Goal: Task Accomplishment & Management: Manage account settings

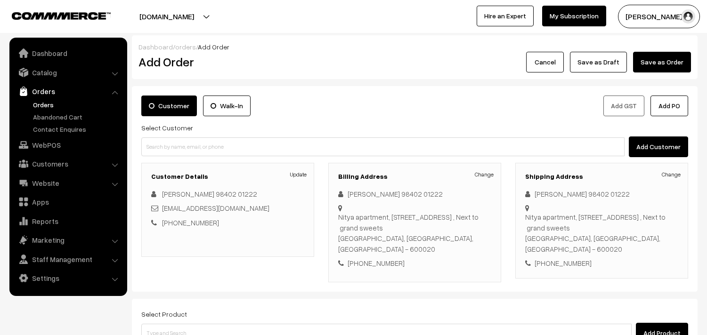
scroll to position [52, 0]
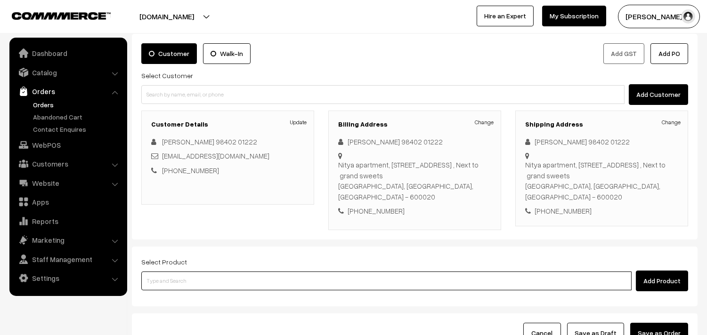
click at [247, 275] on input at bounding box center [386, 281] width 490 height 19
type input "ghee pon"
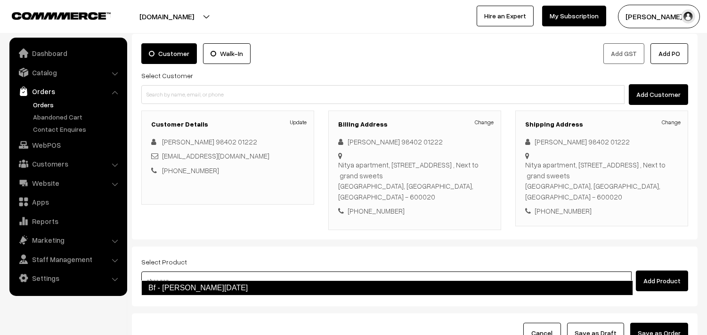
click at [237, 283] on link "Bf - Ghee Pongal" at bounding box center [387, 288] width 492 height 15
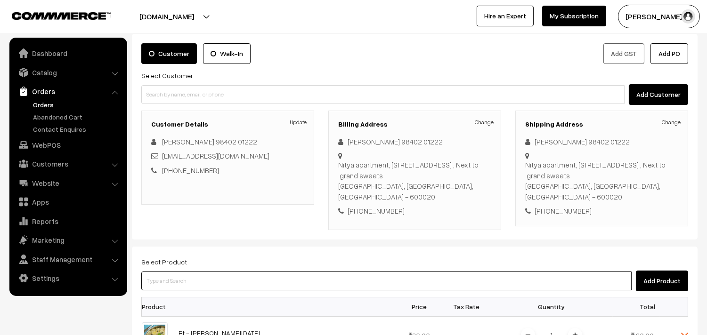
click at [213, 272] on input at bounding box center [386, 281] width 490 height 19
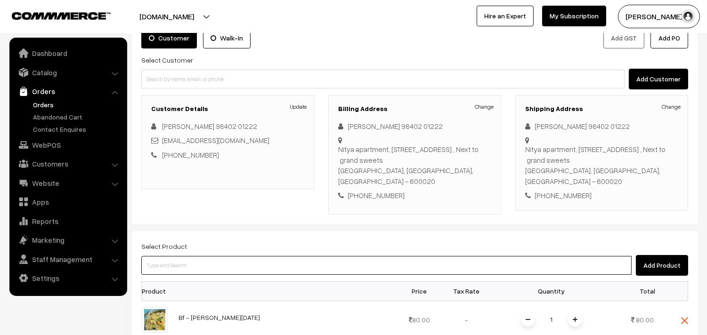
scroll to position [209, 0]
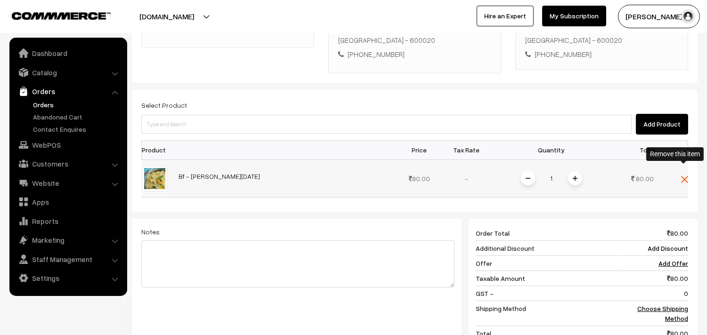
click at [687, 176] on img at bounding box center [684, 179] width 7 height 7
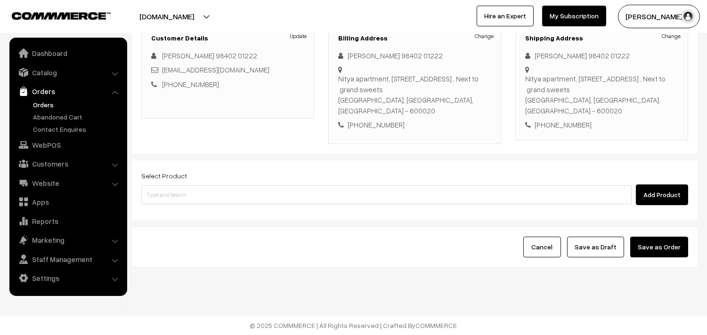
scroll to position [128, 0]
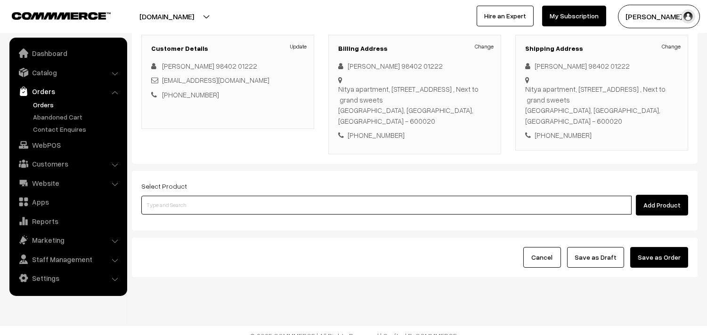
click at [170, 196] on input at bounding box center [386, 205] width 490 height 19
type input "30th w"
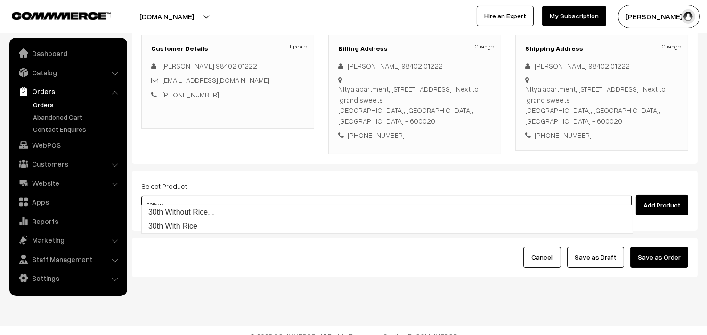
scroll to position [76, 0]
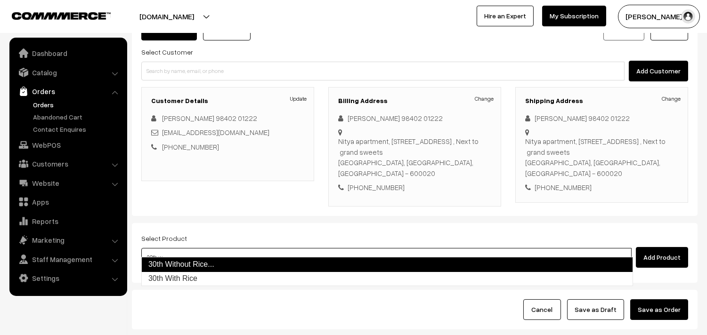
click at [166, 265] on link "30th Without Rice..." at bounding box center [387, 264] width 492 height 15
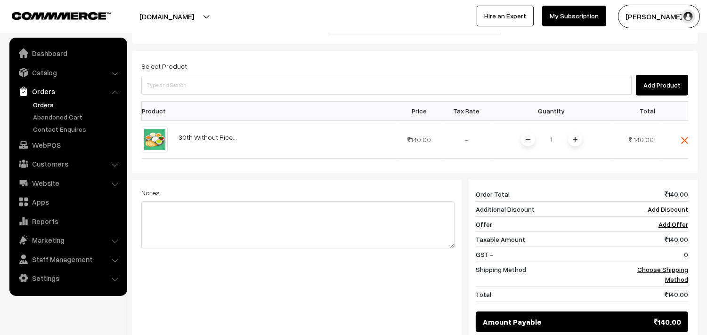
scroll to position [233, 0]
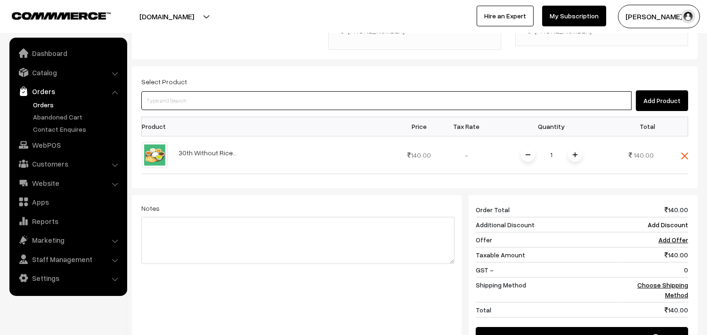
click at [199, 91] on input at bounding box center [386, 100] width 490 height 19
type input "g"
type input "ghee pon"
click at [194, 105] on link "Bf - Ghee Pongal" at bounding box center [387, 108] width 491 height 14
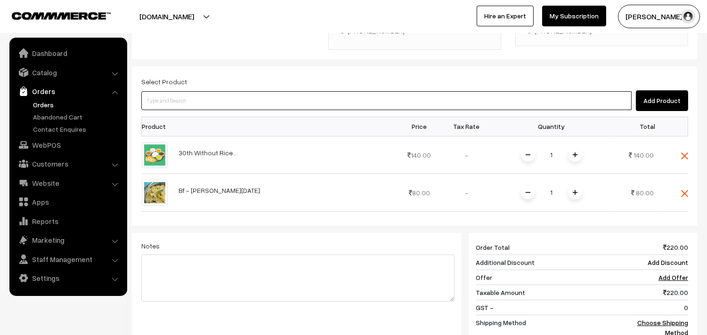
click at [194, 97] on input at bounding box center [386, 100] width 490 height 19
type input "vadai"
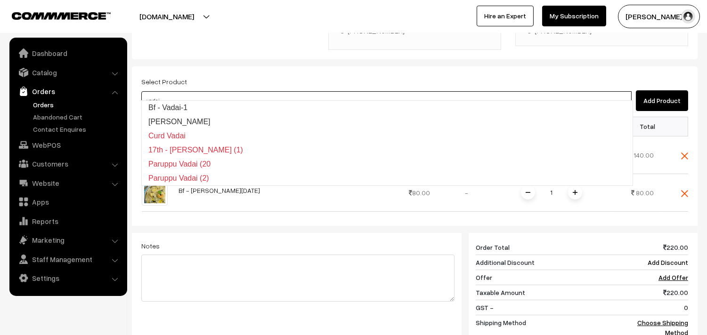
click at [180, 105] on link "Bf - Vadai-1" at bounding box center [387, 108] width 491 height 14
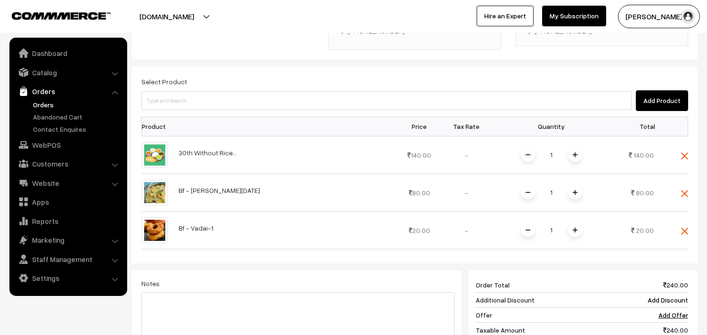
click at [690, 186] on div "Select Product Add Product Product Price Tax Rate Quantity Total 1" at bounding box center [415, 248] width 566 height 364
click at [686, 228] on img at bounding box center [684, 231] width 7 height 7
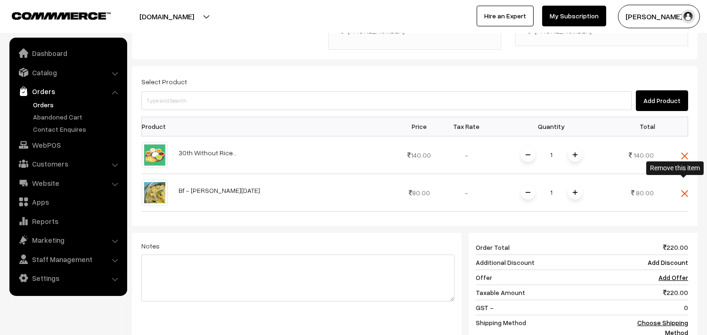
click at [685, 190] on img at bounding box center [684, 193] width 7 height 7
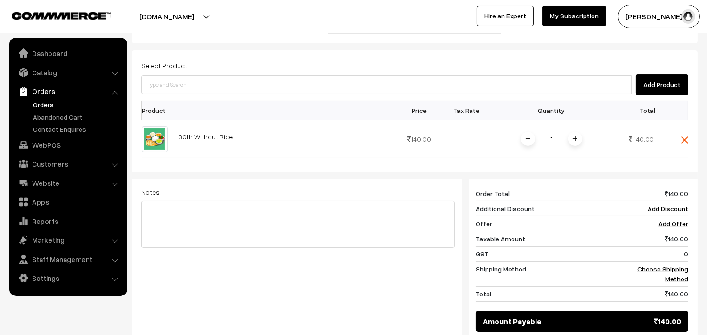
scroll to position [285, 0]
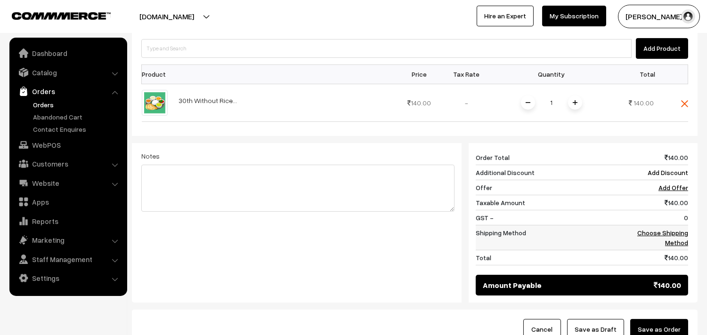
click at [670, 229] on link "Choose Shipping Method" at bounding box center [662, 238] width 51 height 18
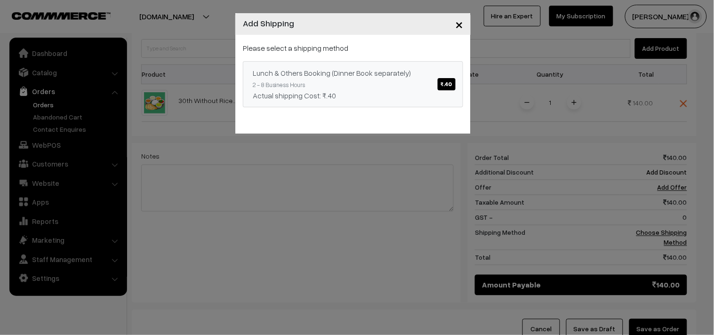
click at [438, 88] on span "₹.40" at bounding box center [447, 84] width 18 height 12
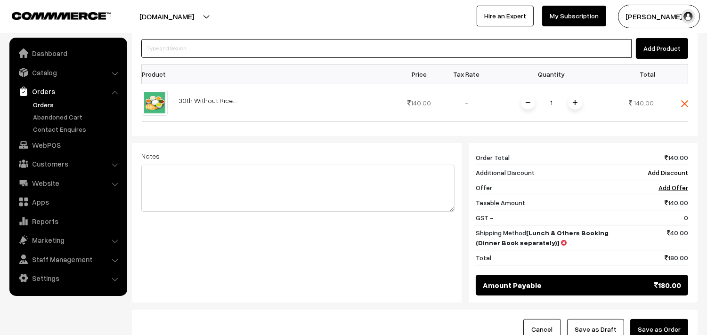
click at [192, 39] on input at bounding box center [386, 48] width 490 height 19
type input "ghee pon"
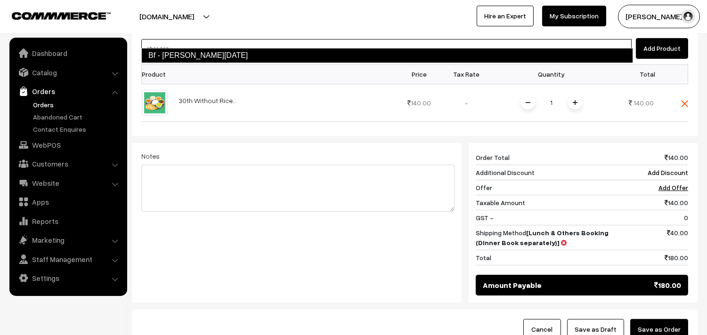
click at [190, 58] on link "Bf - Ghee Pongal" at bounding box center [387, 55] width 492 height 15
click at [187, 42] on input at bounding box center [386, 48] width 490 height 19
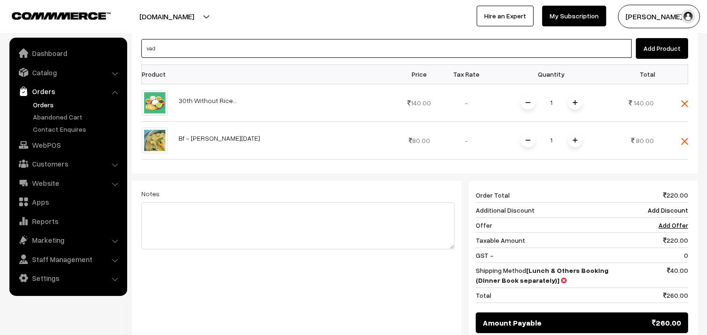
type input "vada"
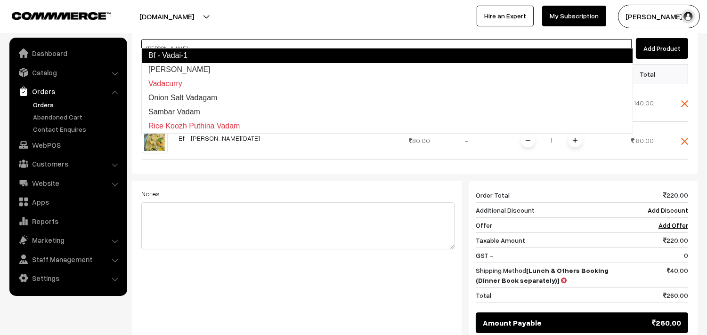
click at [184, 52] on link "Bf - Vadai-1" at bounding box center [387, 55] width 492 height 15
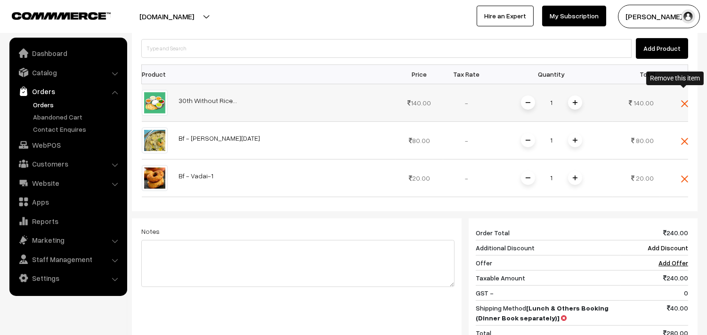
click at [682, 100] on img at bounding box center [684, 103] width 7 height 7
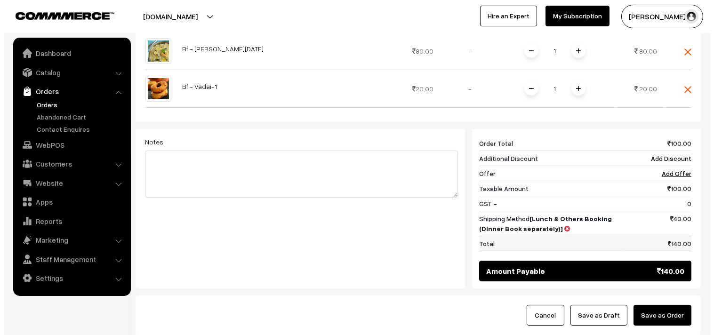
scroll to position [337, 0]
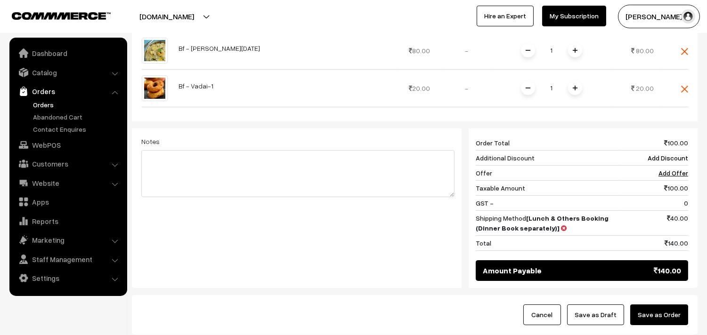
click at [665, 315] on button "Save as Order" at bounding box center [659, 315] width 58 height 21
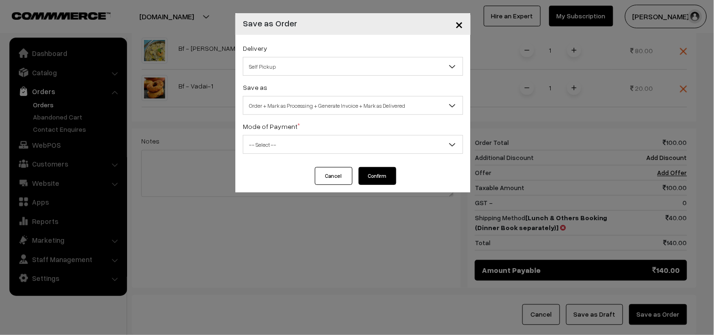
click at [280, 65] on span "Self Pickup" at bounding box center [352, 66] width 219 height 16
click at [284, 103] on span "Order + Mark as Processing + Generate Invoice + Mark as Delivered" at bounding box center [352, 105] width 219 height 16
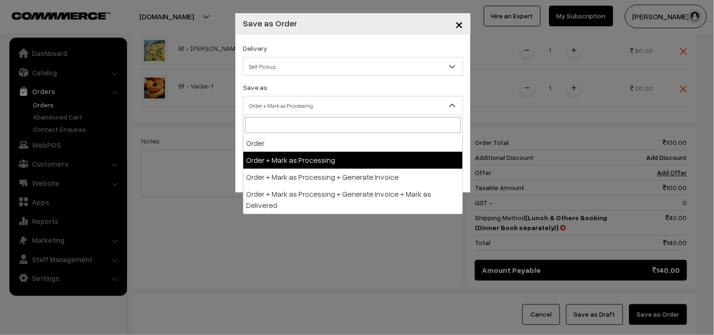
click at [311, 110] on span "Order + Mark as Processing" at bounding box center [352, 105] width 219 height 16
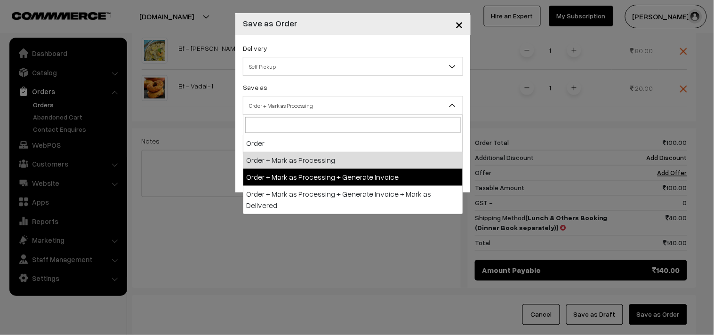
select select "3"
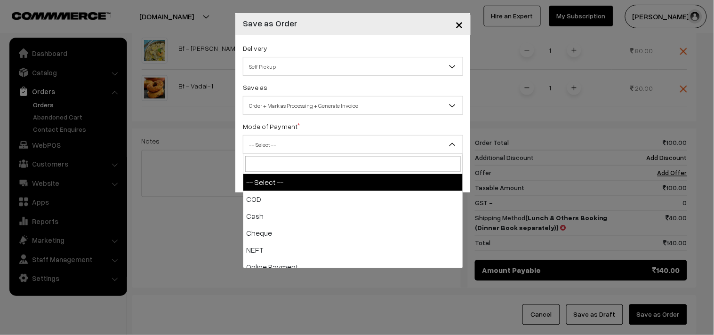
click at [280, 150] on span "-- Select --" at bounding box center [352, 145] width 219 height 16
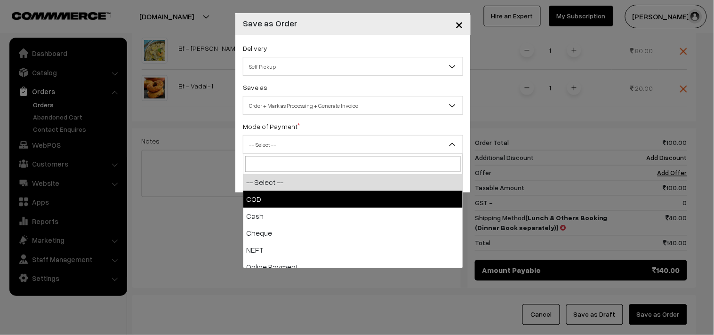
select select "1"
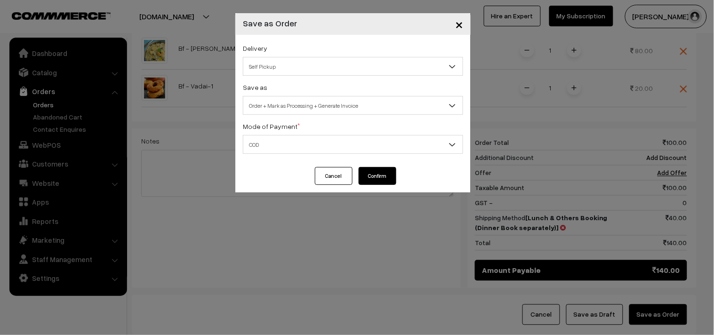
click at [364, 178] on button "Confirm" at bounding box center [378, 176] width 38 height 18
click at [365, 178] on button "Confirm" at bounding box center [378, 176] width 38 height 18
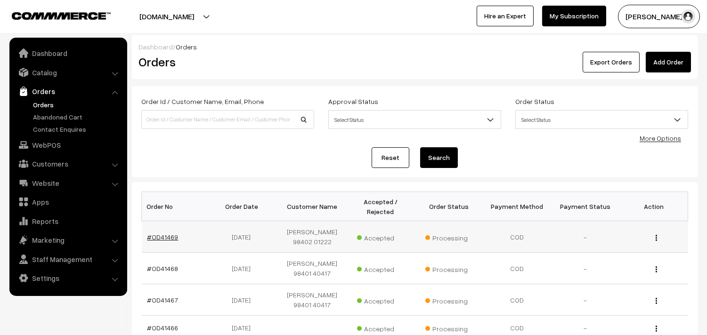
click at [166, 233] on link "#OD41469" at bounding box center [162, 237] width 31 height 8
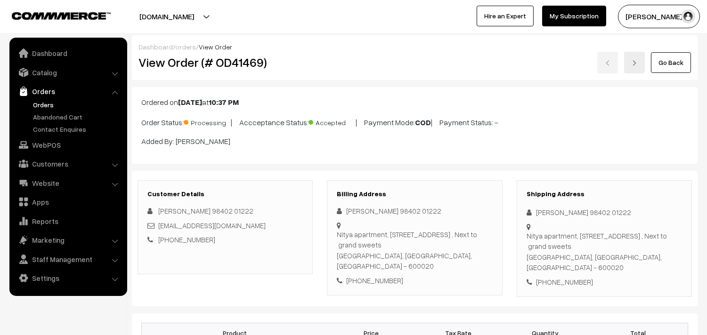
click at [289, 324] on th "Product" at bounding box center [235, 333] width 186 height 19
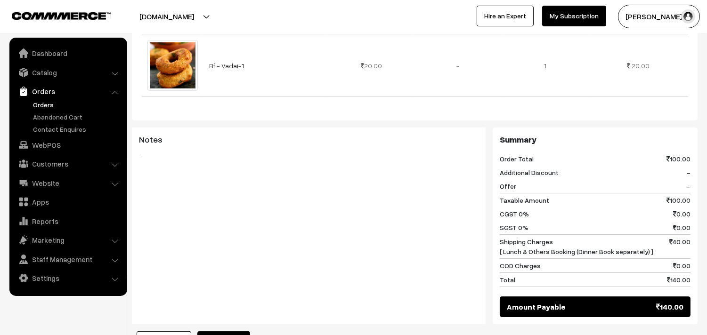
scroll to position [575, 0]
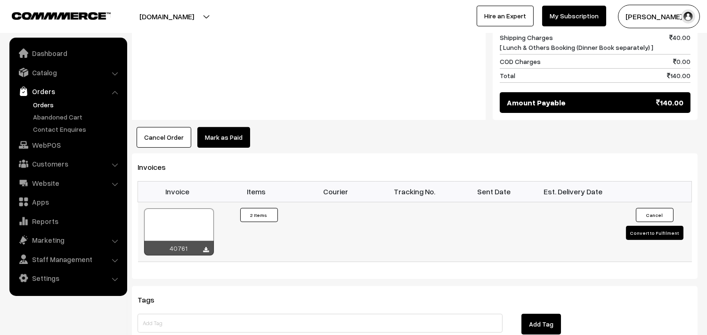
click at [209, 241] on div "40761" at bounding box center [179, 248] width 70 height 15
click at [206, 247] on icon at bounding box center [206, 250] width 6 height 6
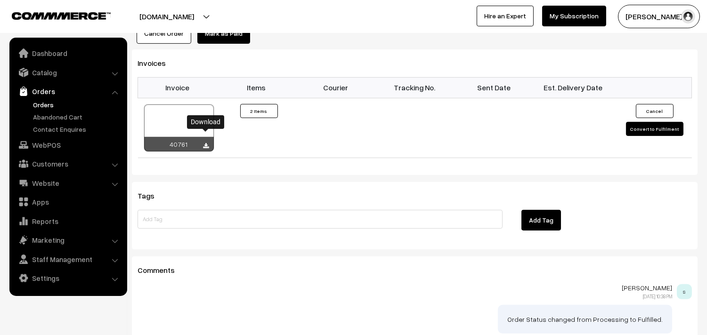
scroll to position [680, 0]
click at [205, 143] on icon at bounding box center [206, 146] width 6 height 6
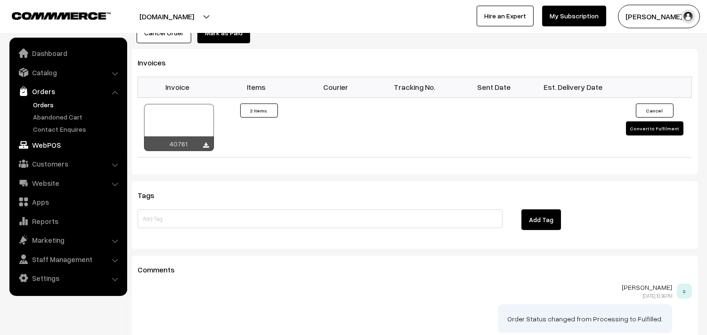
click at [54, 145] on link "WebPOS" at bounding box center [68, 145] width 112 height 17
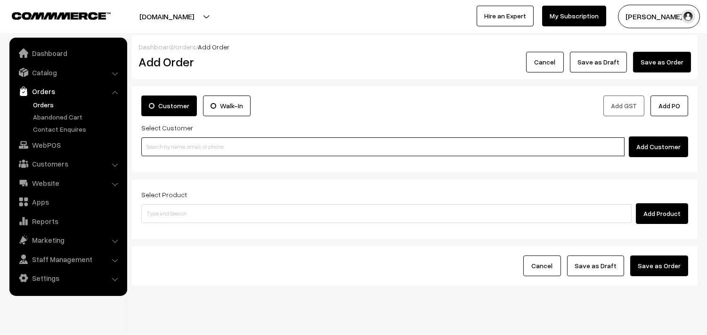
click at [199, 151] on input at bounding box center [382, 147] width 483 height 19
paste input "73388 74716"
click at [161, 139] on input "73388 74716" at bounding box center [382, 147] width 483 height 19
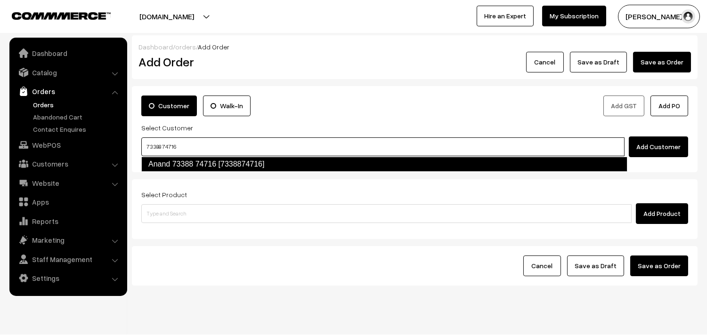
click at [168, 166] on link "Anand 73388 74716 [7338874716]" at bounding box center [384, 164] width 486 height 15
type input "73388 74716"
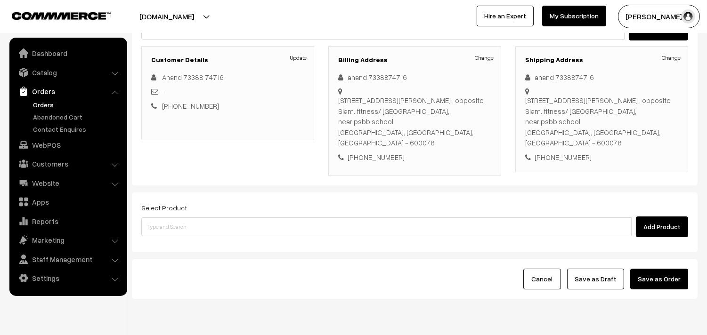
scroll to position [124, 0]
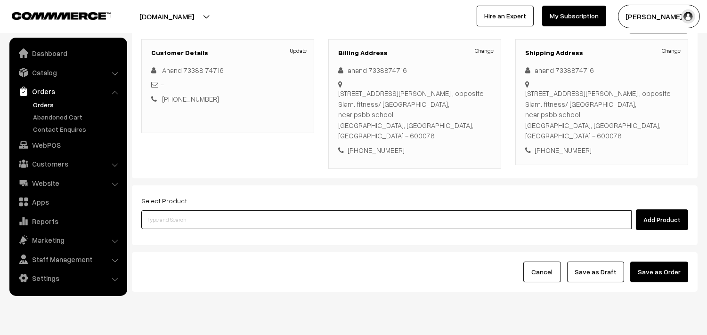
click at [224, 211] on input at bounding box center [386, 220] width 490 height 19
type input "puliyo"
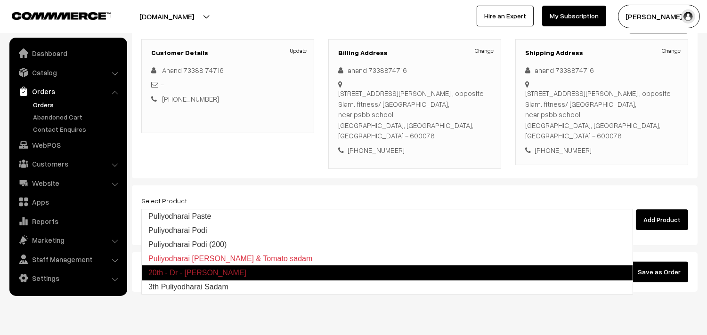
click at [256, 279] on link "20th - Dr - Puliyodharai Sevai" at bounding box center [387, 273] width 492 height 15
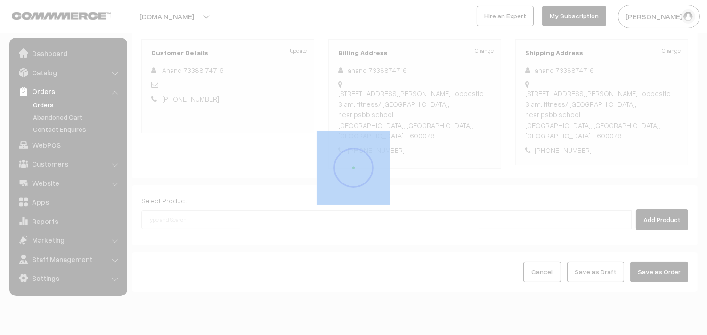
click at [256, 279] on div at bounding box center [353, 167] width 707 height 335
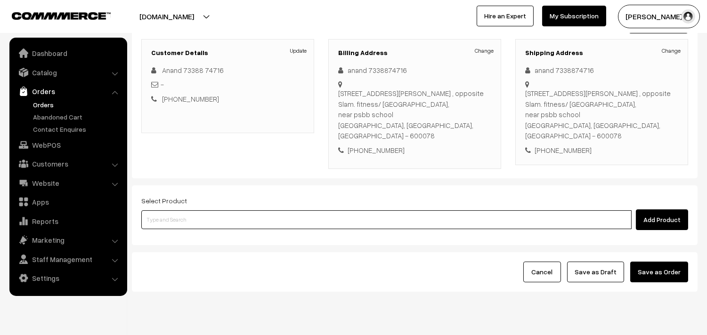
drag, startPoint x: 203, startPoint y: 203, endPoint x: 213, endPoint y: 187, distance: 18.0
click at [204, 211] on input at bounding box center [386, 220] width 490 height 19
type input "puliy"
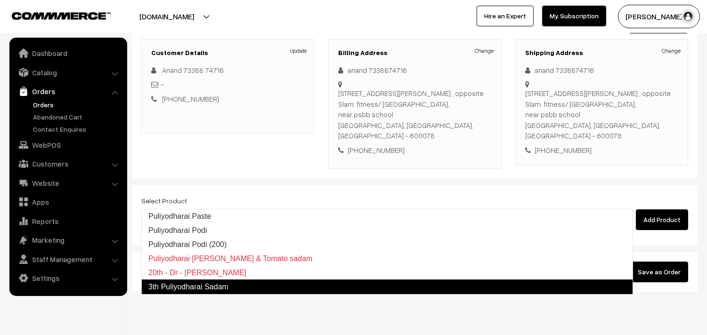
click at [237, 284] on link "3th Puliyodharai Sadam" at bounding box center [387, 287] width 492 height 15
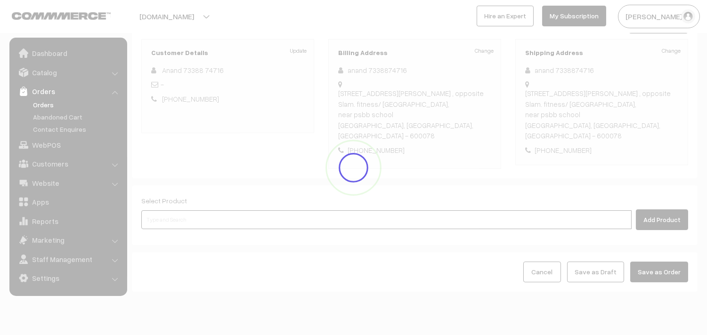
click at [178, 211] on input at bounding box center [386, 220] width 490 height 19
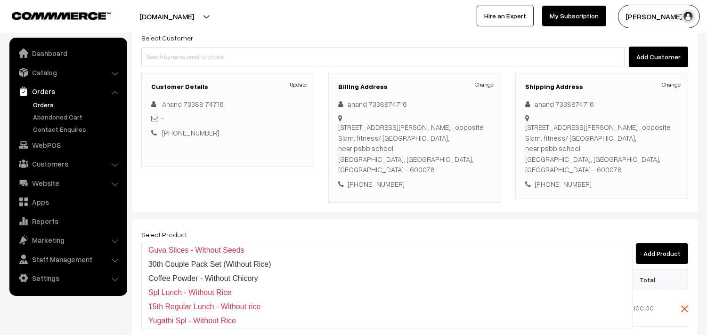
scroll to position [72, 0]
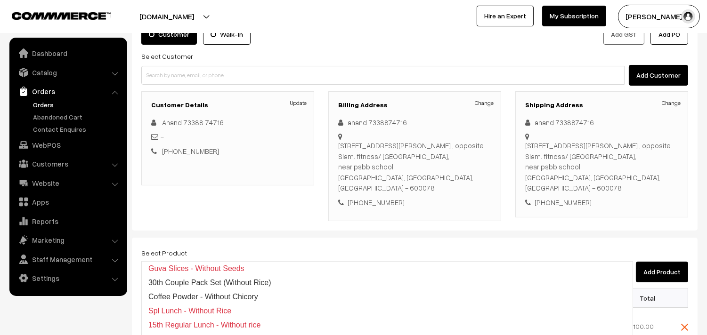
type input "30th wi"
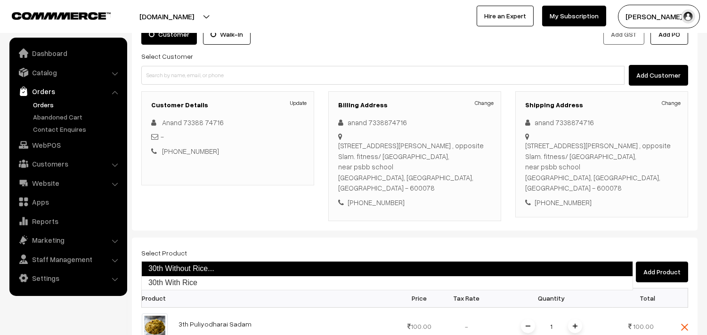
click at [186, 263] on link "30th Without Rice..." at bounding box center [387, 268] width 492 height 15
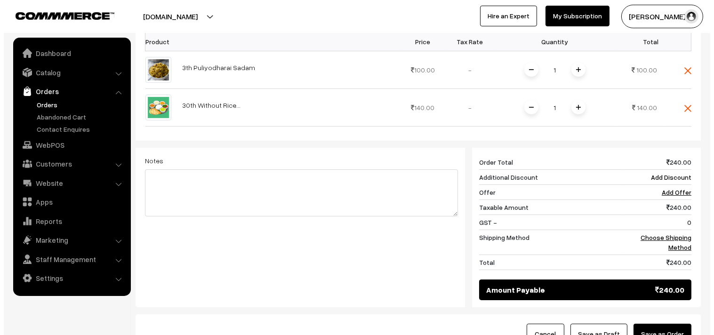
scroll to position [385, 0]
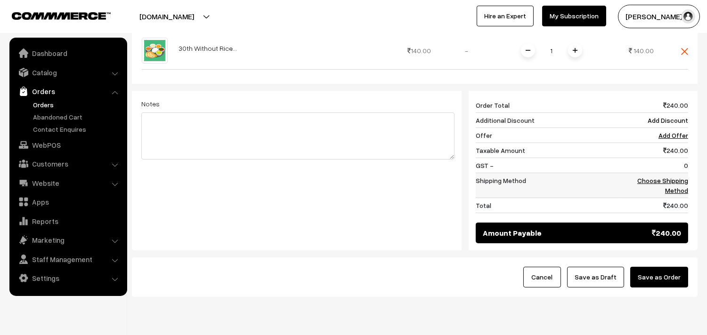
click at [685, 177] on link "Choose Shipping Method" at bounding box center [662, 186] width 51 height 18
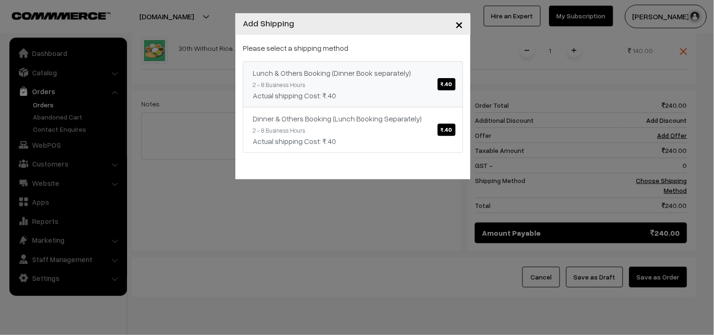
click at [439, 76] on div "Lunch & Others Booking (Dinner Book separately) ₹.40" at bounding box center [353, 72] width 201 height 11
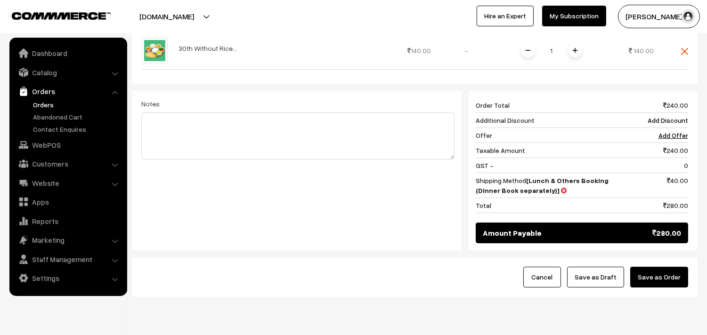
click at [648, 267] on button "Save as Order" at bounding box center [659, 277] width 58 height 21
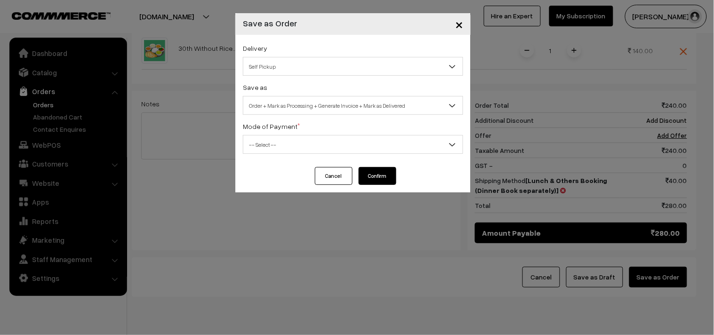
click at [286, 63] on span "Self Pickup" at bounding box center [352, 66] width 219 height 16
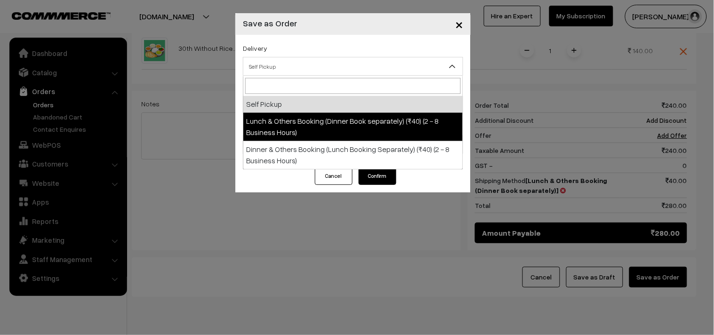
select select "LOB1"
select select "3"
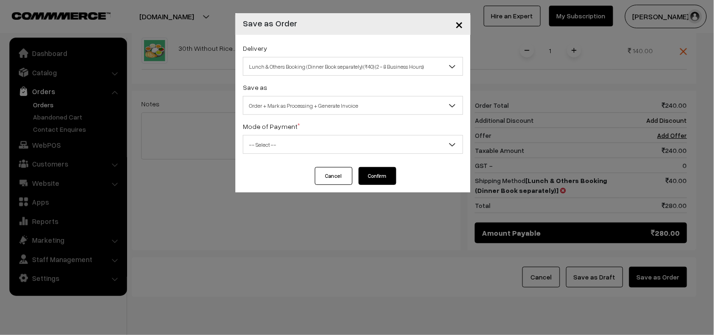
click at [311, 118] on div "Delivery Self Pickup Lunch & Others Booking (Dinner Book separately) (₹40) (2 -…" at bounding box center [352, 101] width 235 height 132
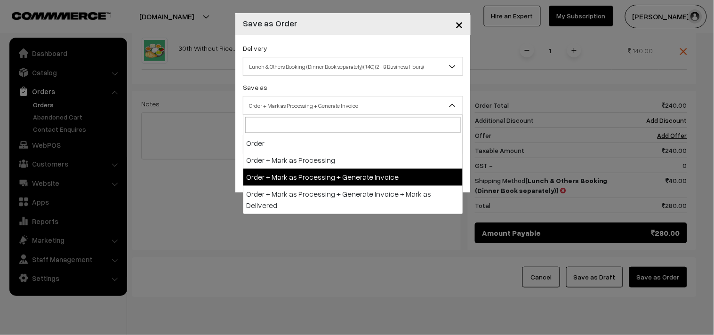
click at [332, 107] on span "Order + Mark as Processing + Generate Invoice" at bounding box center [352, 105] width 219 height 16
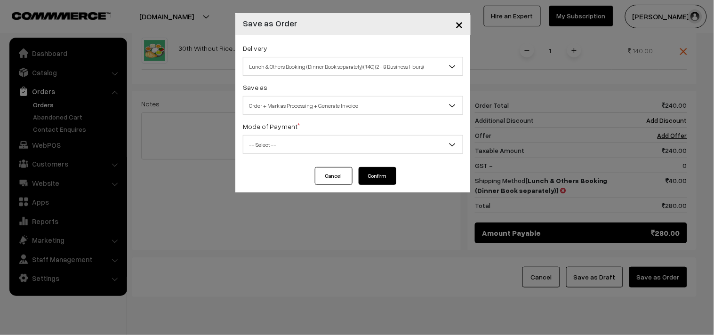
click at [281, 148] on span "-- Select --" at bounding box center [352, 145] width 219 height 16
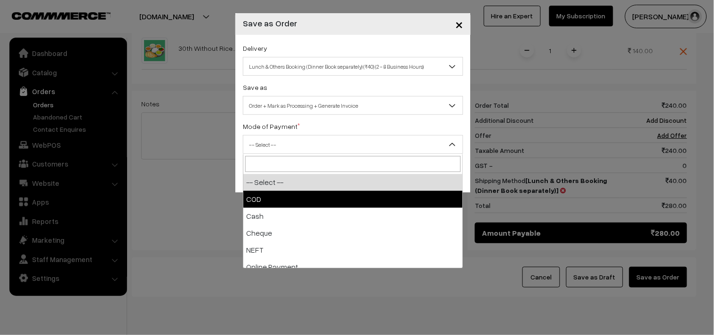
select select "1"
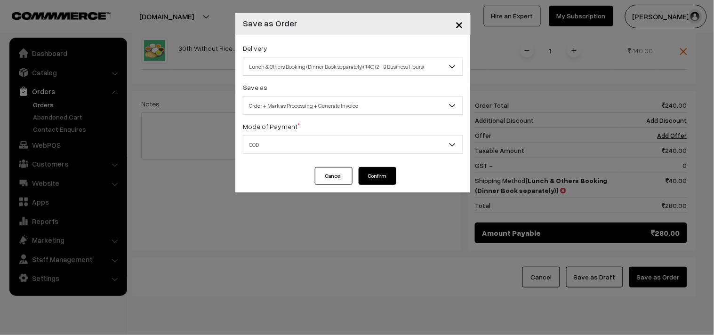
click at [366, 181] on button "Confirm" at bounding box center [378, 176] width 38 height 18
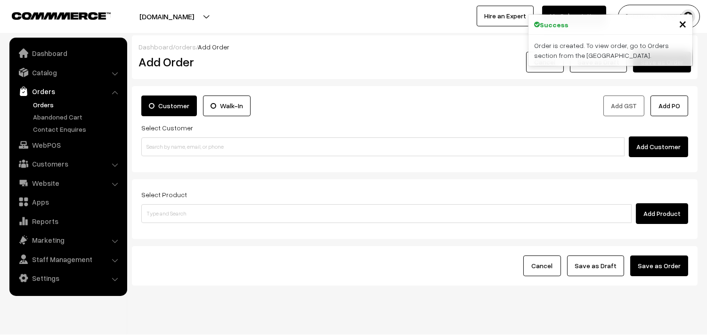
click at [36, 102] on link "Orders" at bounding box center [77, 105] width 93 height 10
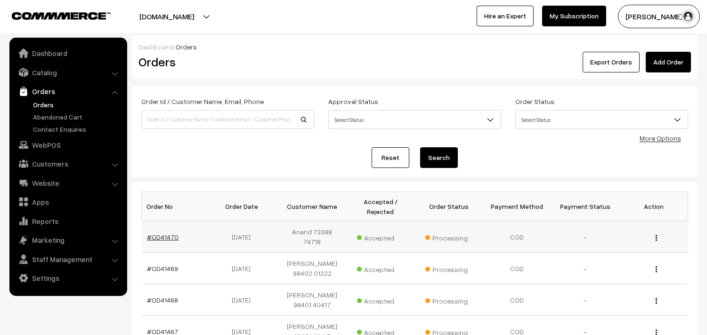
click at [168, 233] on link "#OD41470" at bounding box center [163, 237] width 32 height 8
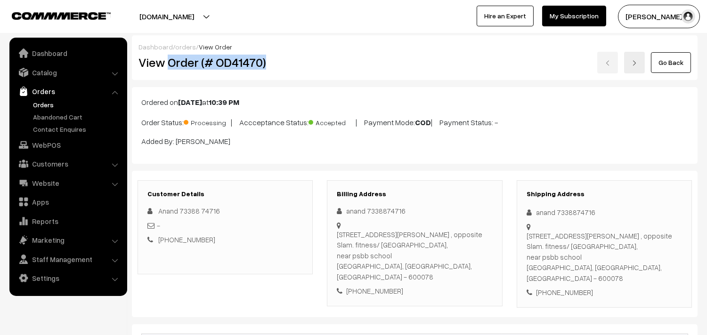
drag, startPoint x: 170, startPoint y: 60, endPoint x: 312, endPoint y: 72, distance: 143.2
click at [312, 72] on div "View Order (# OD41470)" at bounding box center [225, 63] width 189 height 22
copy h2 "Order (# OD41470)"
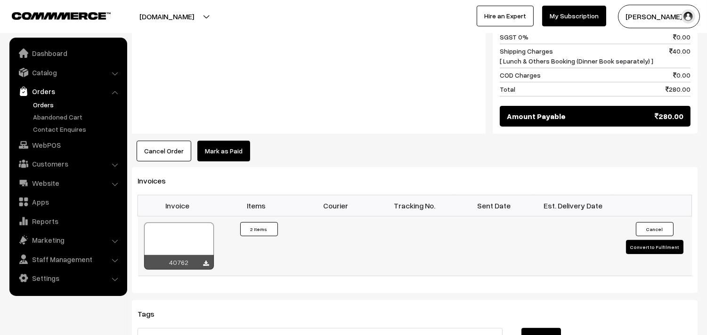
scroll to position [575, 0]
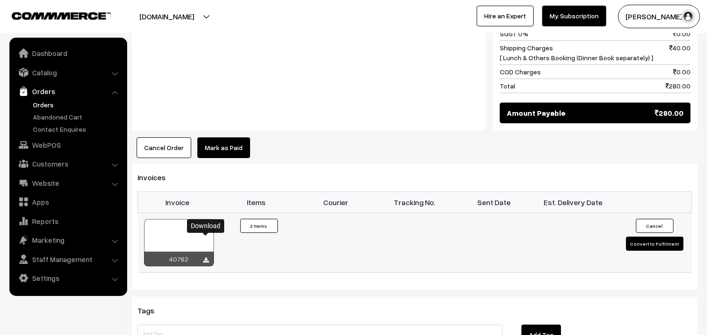
click at [207, 258] on icon at bounding box center [206, 261] width 6 height 6
click at [52, 104] on link "Orders" at bounding box center [77, 105] width 93 height 10
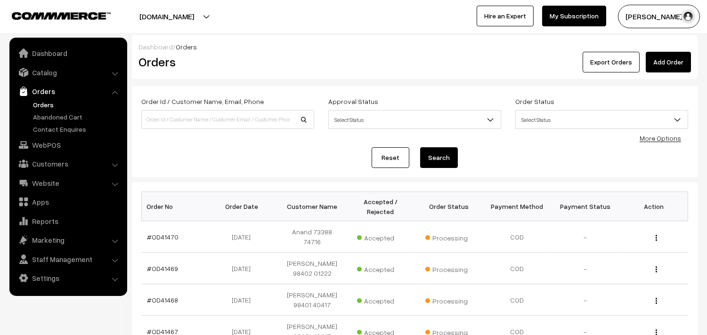
click at [47, 107] on link "Orders" at bounding box center [77, 105] width 93 height 10
click at [158, 227] on td "#OD41470" at bounding box center [176, 237] width 68 height 32
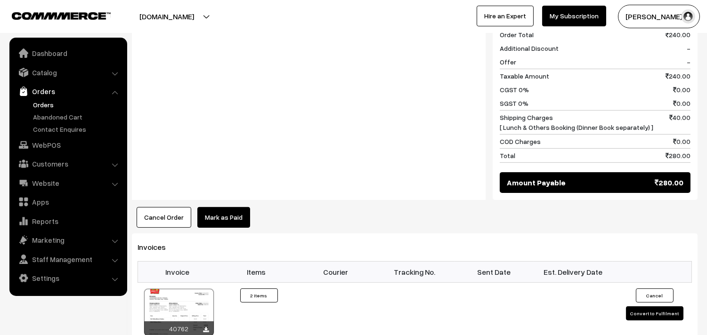
scroll to position [523, 0]
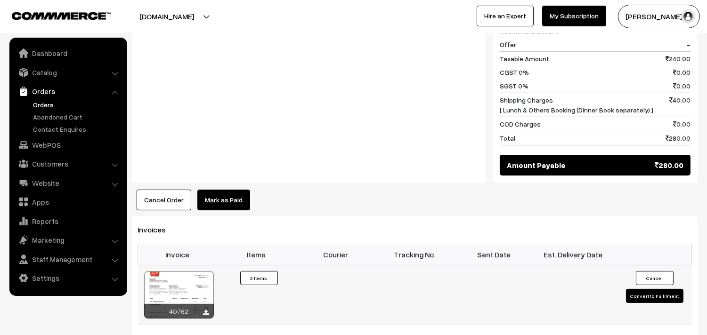
click at [188, 272] on div at bounding box center [179, 295] width 70 height 47
click at [41, 104] on link "Orders" at bounding box center [77, 105] width 93 height 10
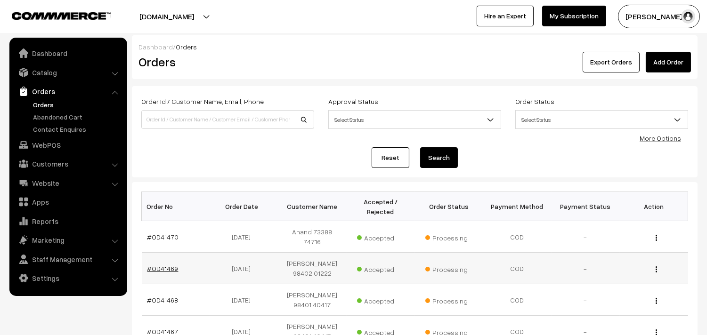
click at [169, 265] on link "#OD41469" at bounding box center [162, 269] width 31 height 8
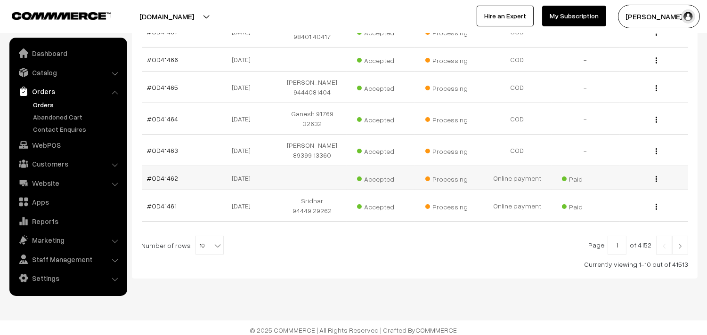
scroll to position [294, 0]
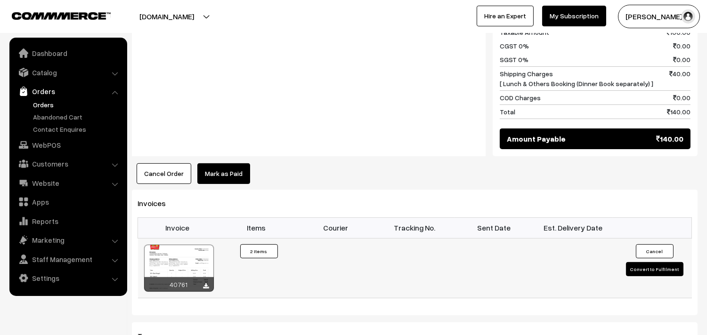
scroll to position [523, 0]
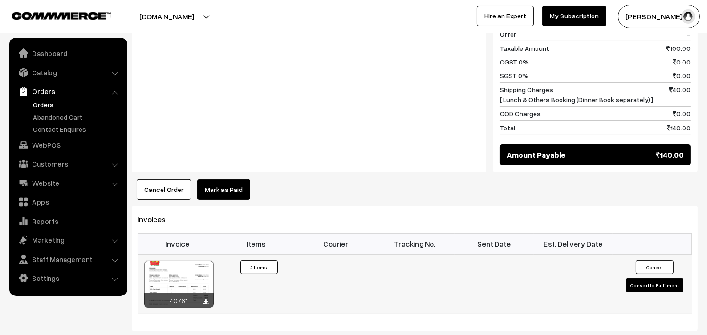
click at [183, 271] on div at bounding box center [179, 284] width 70 height 47
click at [46, 92] on link "Orders" at bounding box center [68, 91] width 112 height 17
click at [48, 103] on link "Orders" at bounding box center [77, 105] width 93 height 10
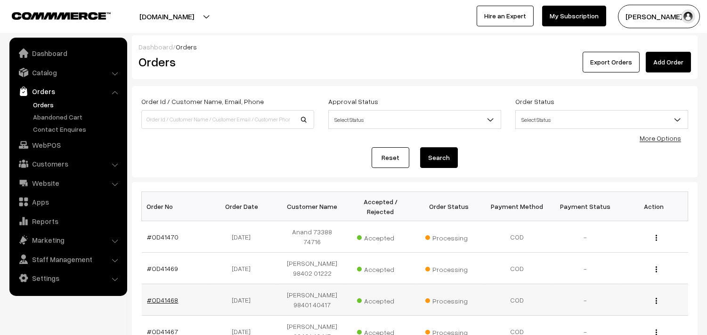
click at [171, 296] on link "#OD41468" at bounding box center [162, 300] width 31 height 8
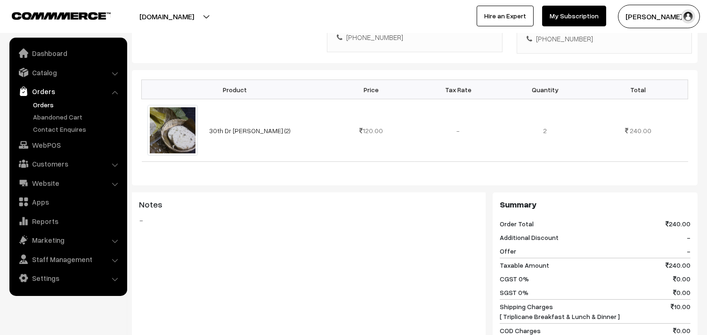
scroll to position [105, 0]
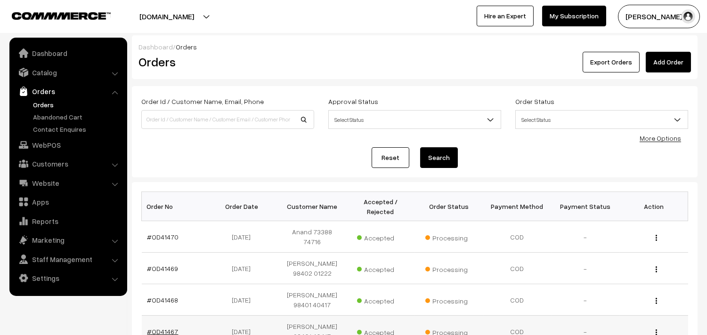
click at [167, 328] on link "#OD41467" at bounding box center [162, 332] width 31 height 8
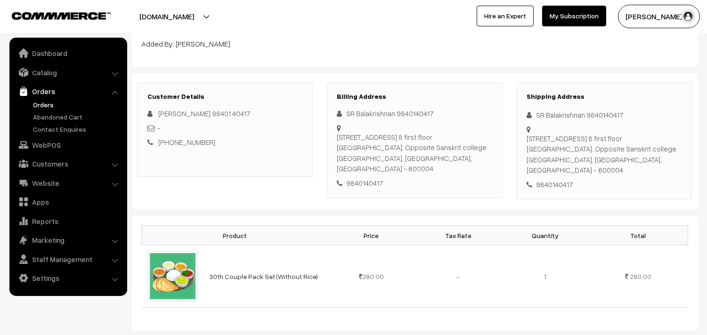
scroll to position [261, 0]
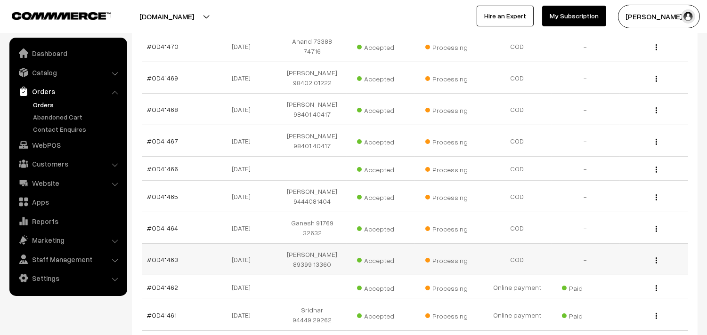
scroll to position [209, 0]
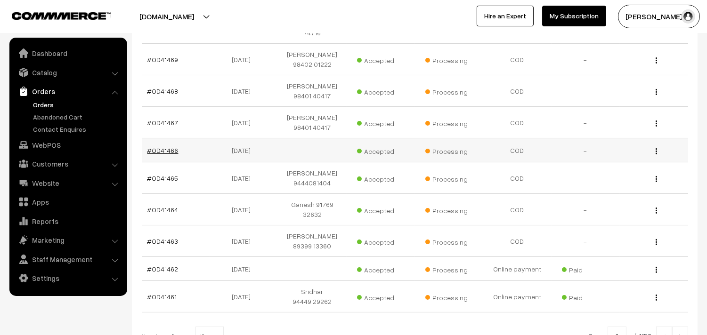
click at [175, 146] on link "#OD41466" at bounding box center [162, 150] width 31 height 8
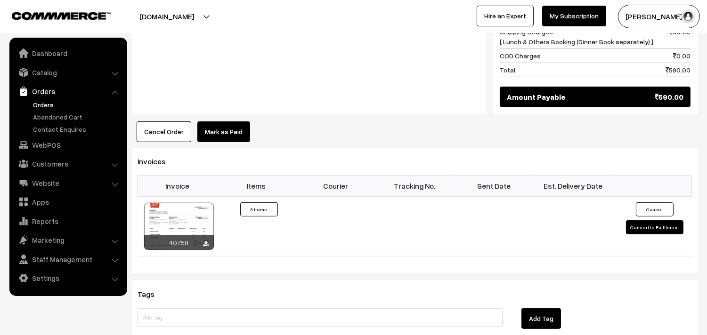
scroll to position [628, 0]
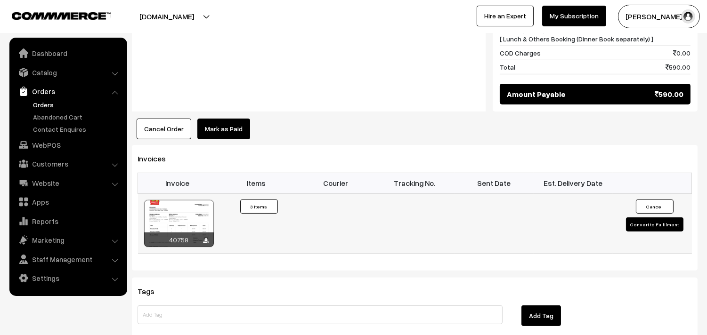
click at [199, 200] on div at bounding box center [179, 223] width 70 height 47
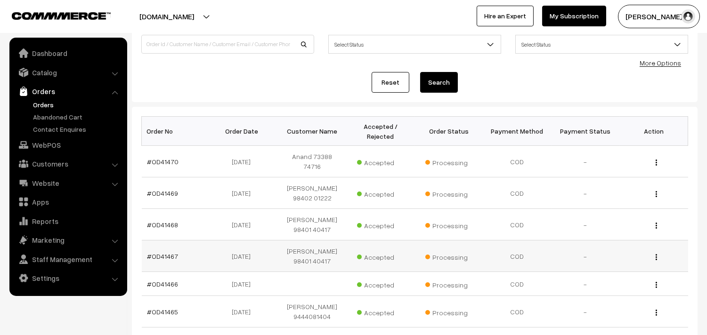
scroll to position [52, 0]
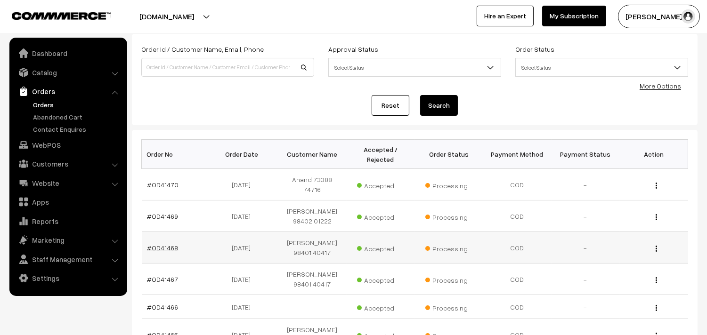
click at [157, 244] on link "#OD41468" at bounding box center [162, 248] width 31 height 8
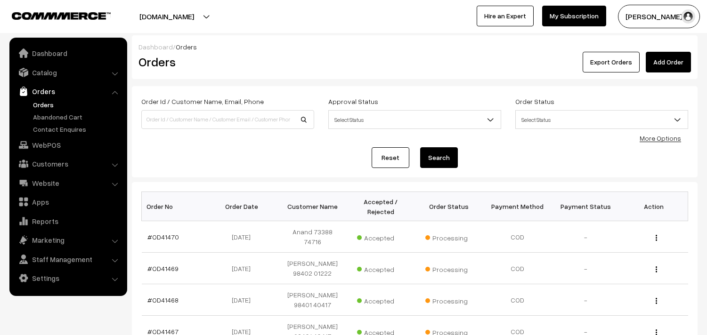
scroll to position [52, 0]
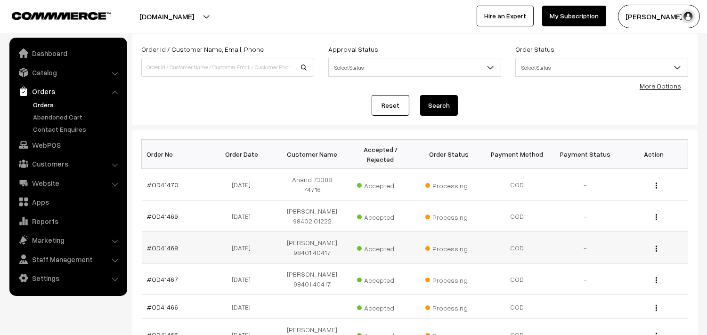
click at [156, 244] on link "#OD41468" at bounding box center [162, 248] width 31 height 8
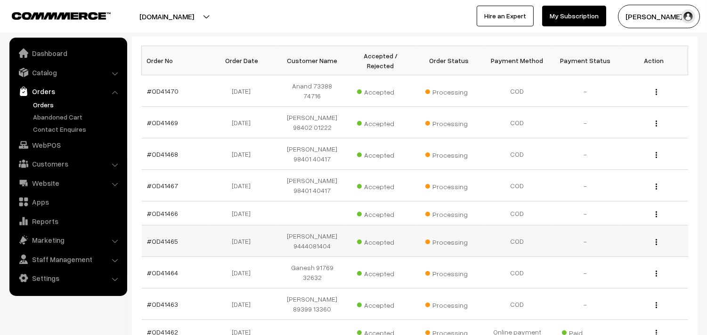
scroll to position [209, 0]
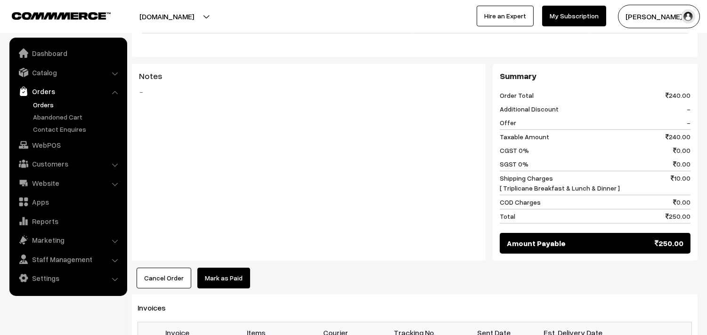
scroll to position [418, 0]
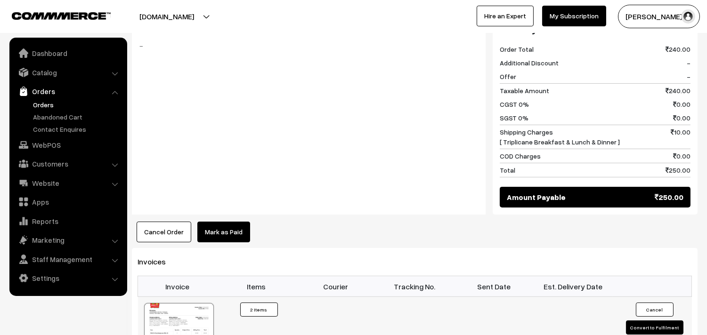
click at [201, 303] on div at bounding box center [179, 326] width 70 height 47
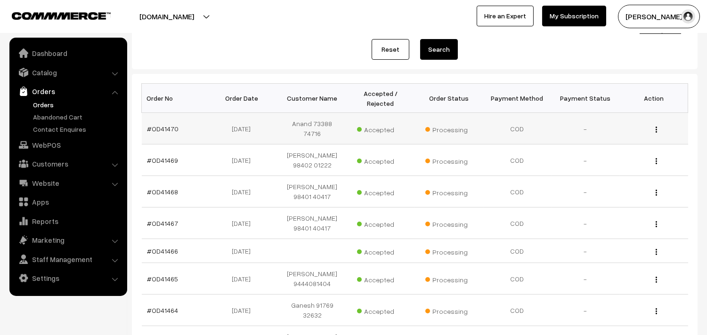
scroll to position [107, 0]
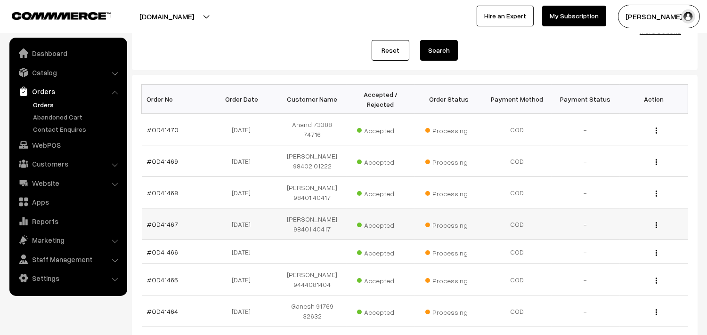
click at [166, 213] on td "#OD41467" at bounding box center [176, 225] width 68 height 32
click at [167, 220] on link "#OD41467" at bounding box center [162, 224] width 31 height 8
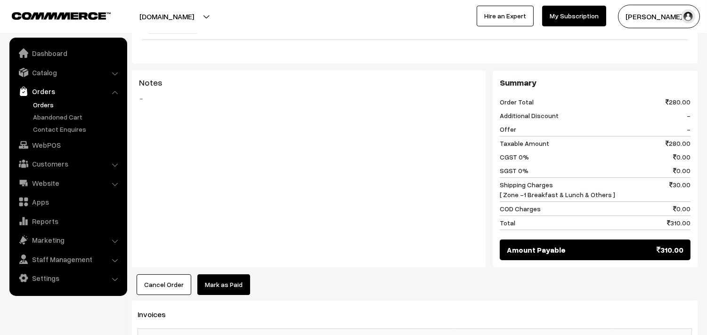
scroll to position [418, 0]
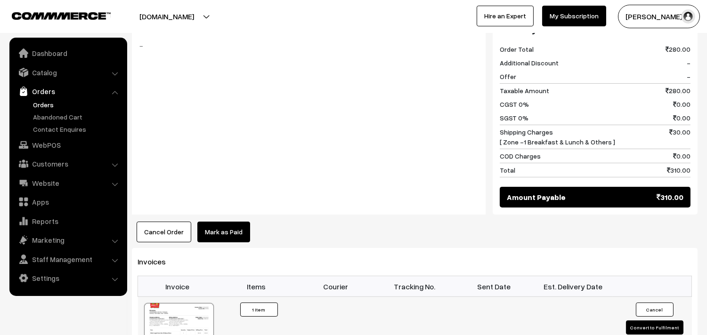
click at [180, 303] on div at bounding box center [179, 326] width 70 height 47
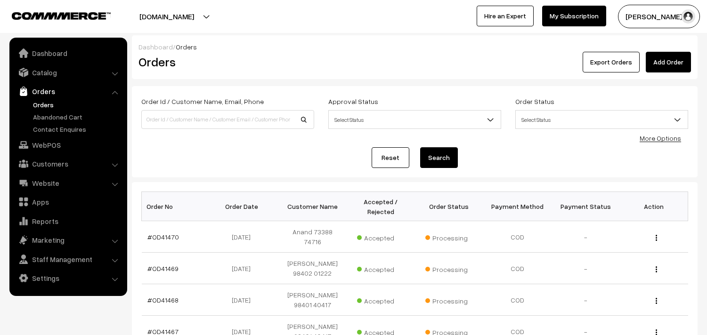
scroll to position [107, 0]
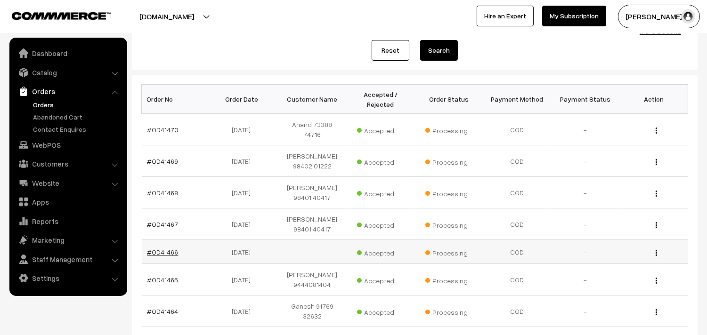
click at [173, 248] on link "#OD41466" at bounding box center [162, 252] width 31 height 8
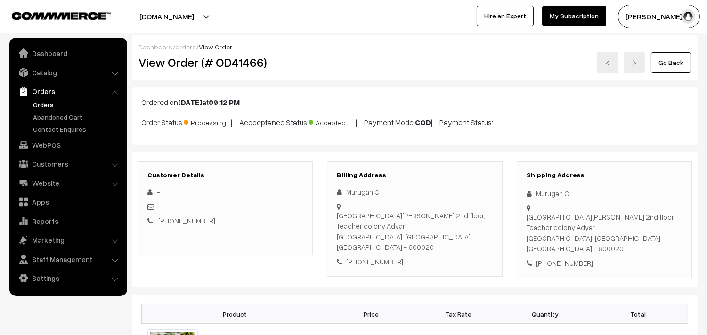
click at [50, 100] on link "Orders" at bounding box center [77, 105] width 93 height 10
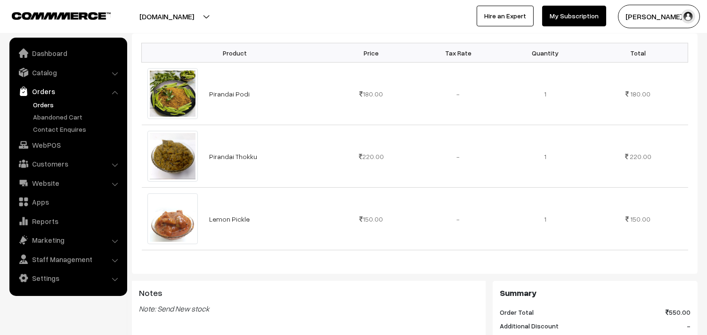
scroll to position [418, 0]
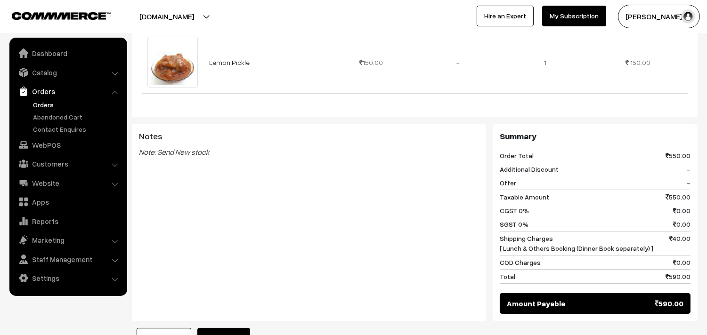
click at [41, 99] on link "Orders" at bounding box center [68, 91] width 112 height 17
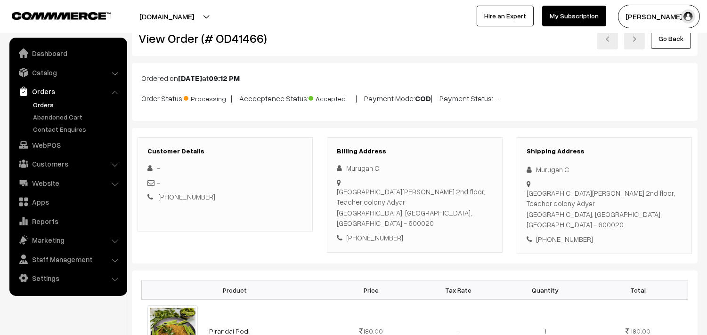
scroll to position [0, 0]
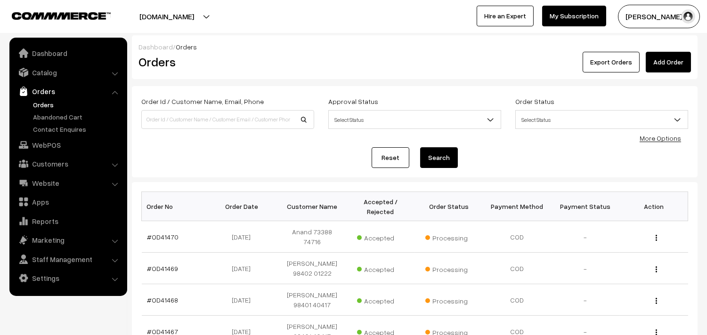
click at [44, 105] on link "Orders" at bounding box center [77, 105] width 93 height 10
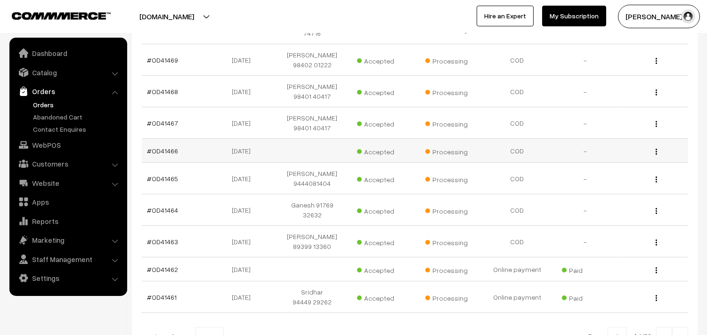
scroll to position [209, 0]
click at [175, 174] on link "#OD41465" at bounding box center [162, 178] width 31 height 8
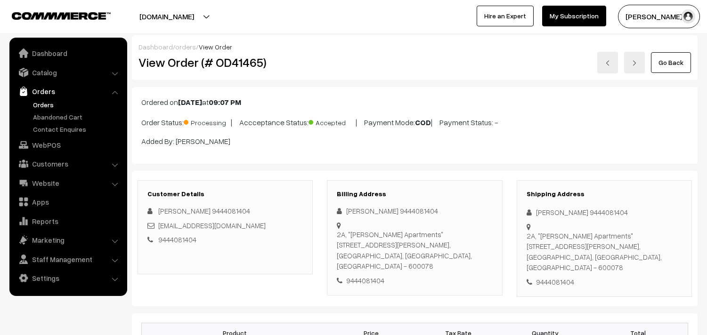
scroll to position [523, 0]
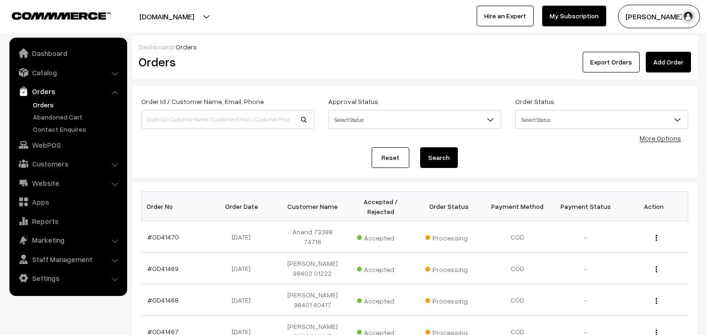
scroll to position [209, 0]
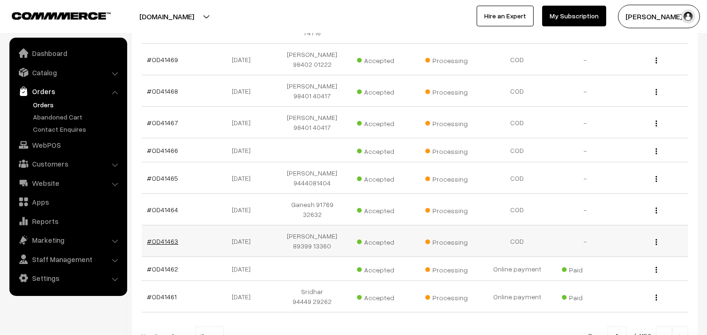
click at [171, 237] on link "#OD41463" at bounding box center [162, 241] width 31 height 8
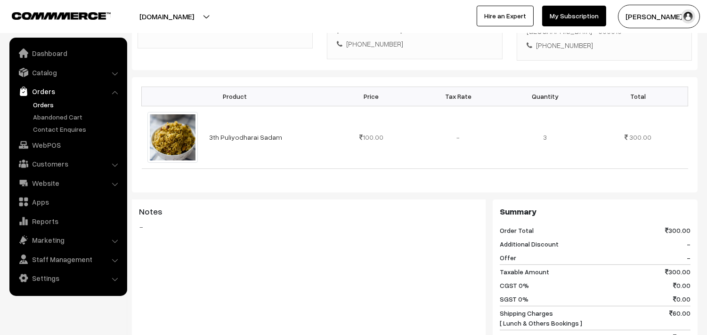
scroll to position [157, 0]
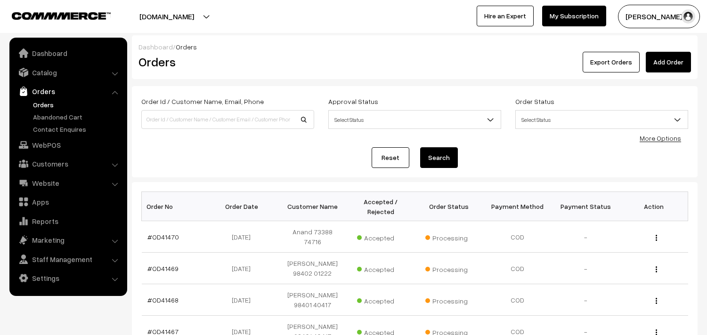
scroll to position [209, 0]
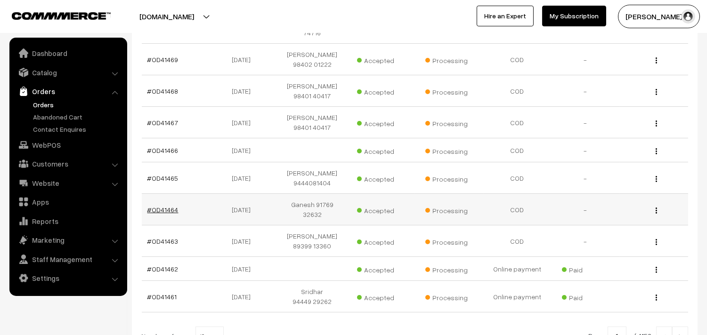
click at [168, 209] on link "#OD41464" at bounding box center [162, 210] width 31 height 8
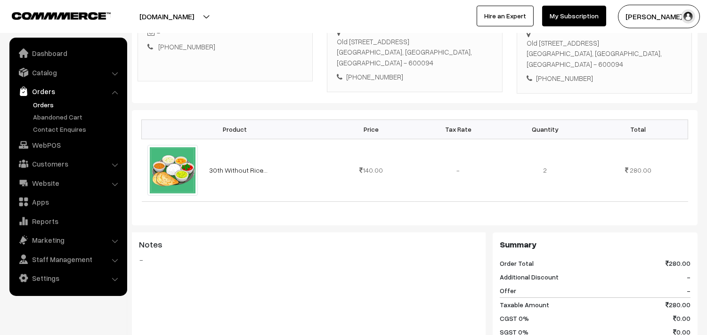
scroll to position [209, 0]
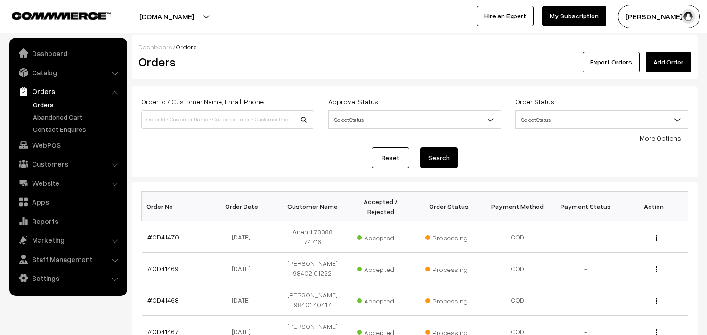
scroll to position [209, 0]
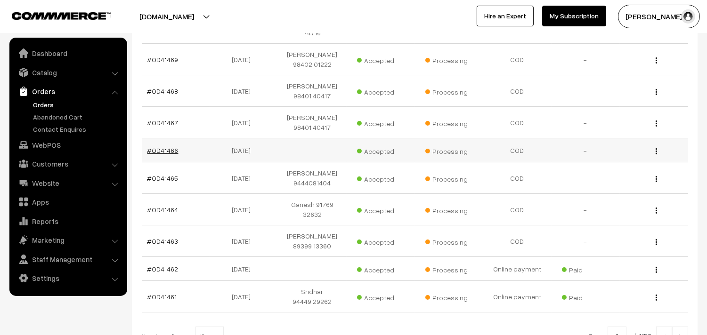
click at [158, 146] on link "#OD41466" at bounding box center [162, 150] width 31 height 8
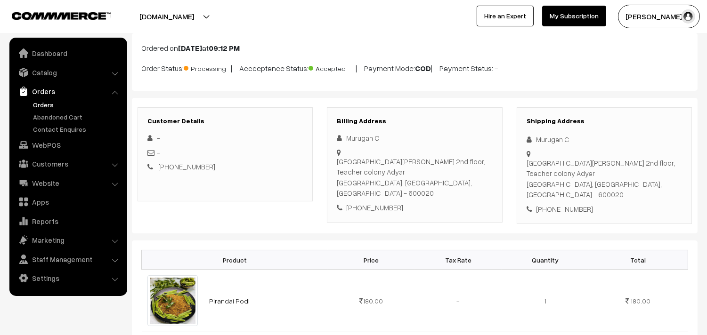
scroll to position [105, 0]
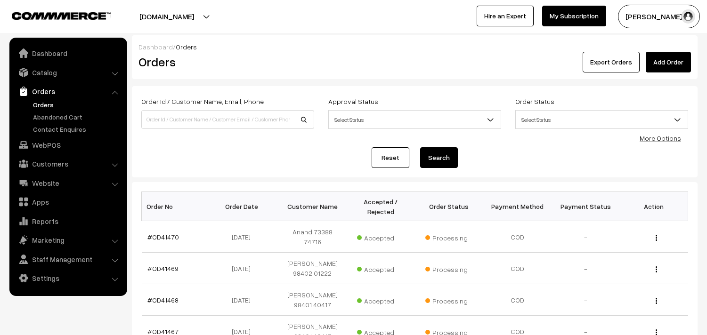
scroll to position [209, 0]
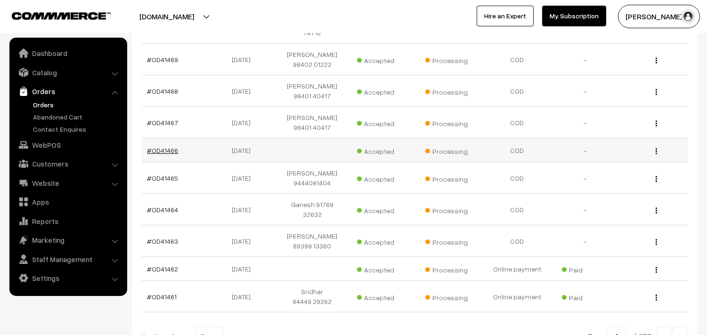
click at [166, 146] on link "#OD41466" at bounding box center [162, 150] width 31 height 8
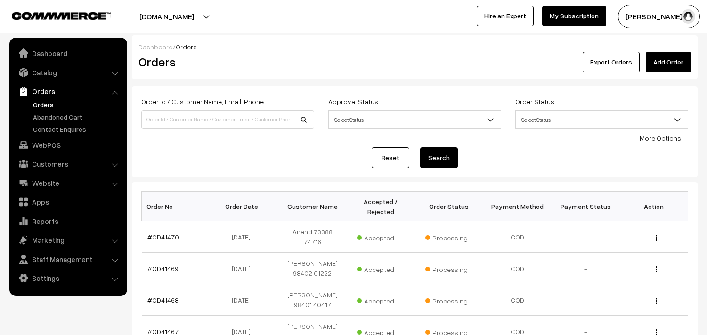
scroll to position [209, 0]
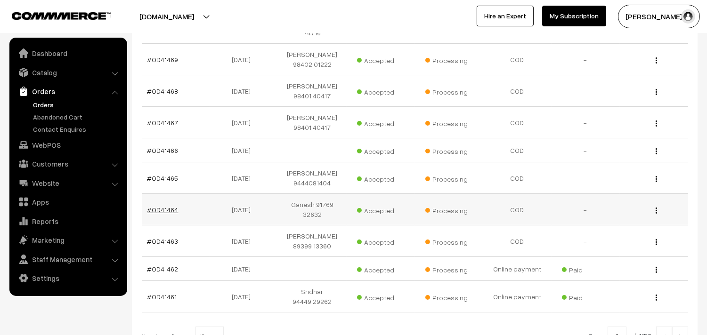
click at [169, 206] on link "#OD41464" at bounding box center [162, 210] width 31 height 8
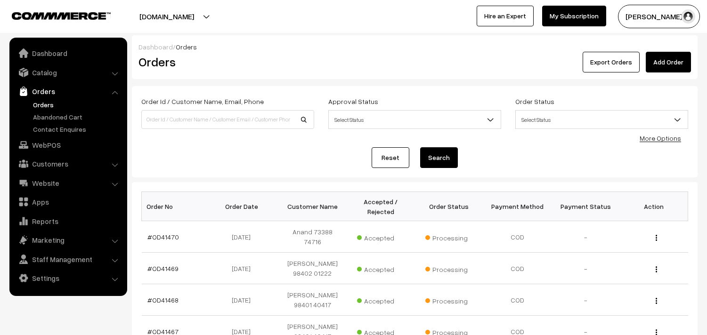
scroll to position [209, 0]
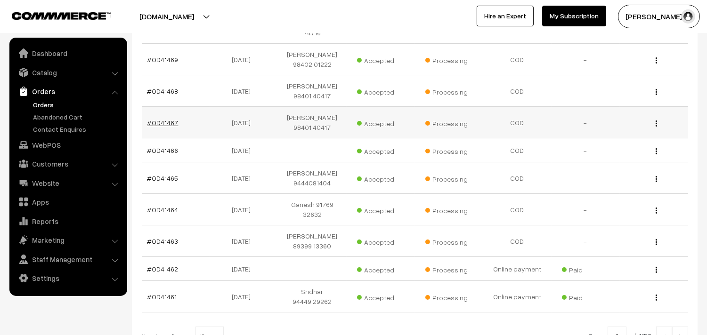
click at [164, 119] on link "#OD41467" at bounding box center [162, 123] width 31 height 8
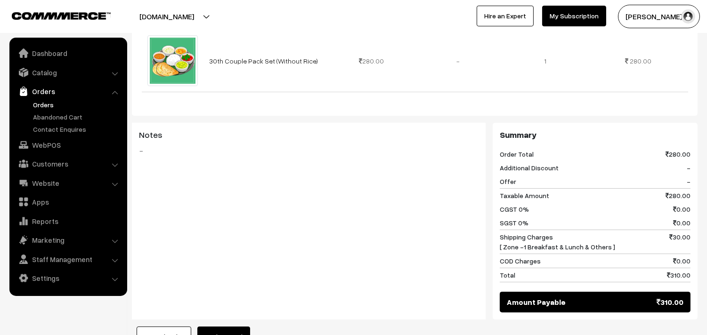
scroll to position [314, 0]
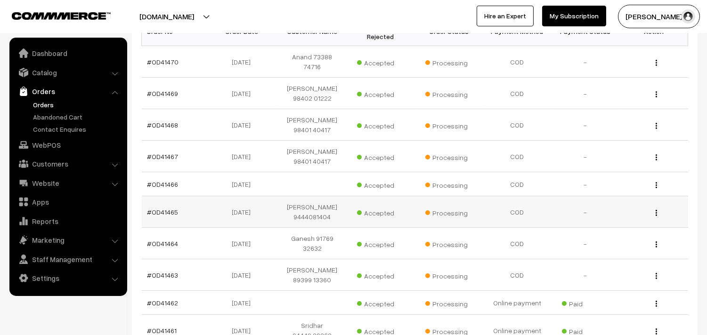
scroll to position [157, 0]
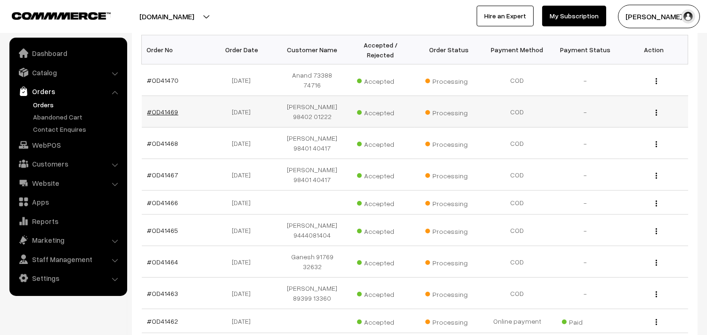
click at [169, 108] on link "#OD41469" at bounding box center [162, 112] width 31 height 8
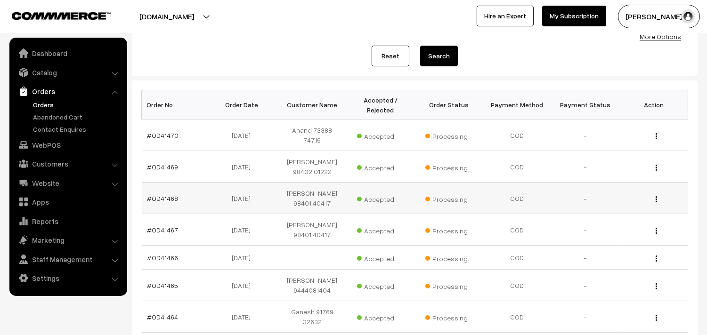
scroll to position [0, 0]
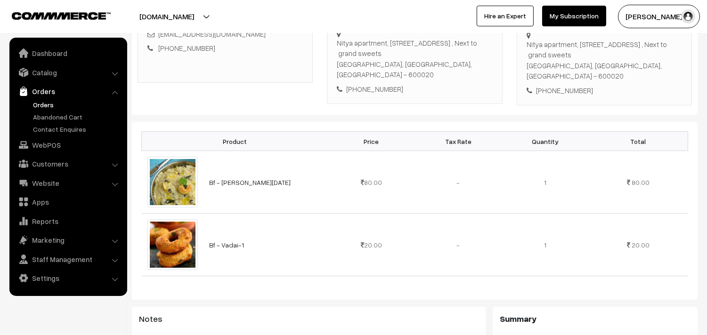
scroll to position [209, 0]
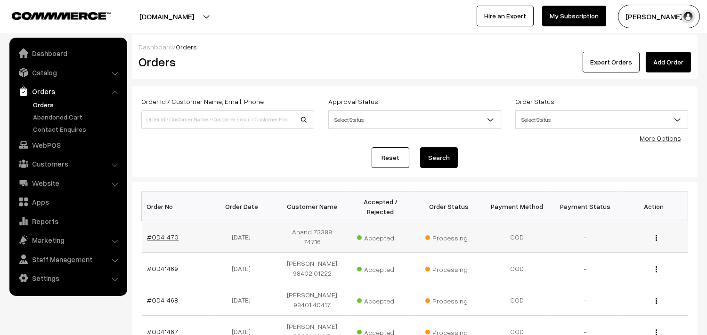
click at [154, 236] on link "#OD41470" at bounding box center [163, 237] width 32 height 8
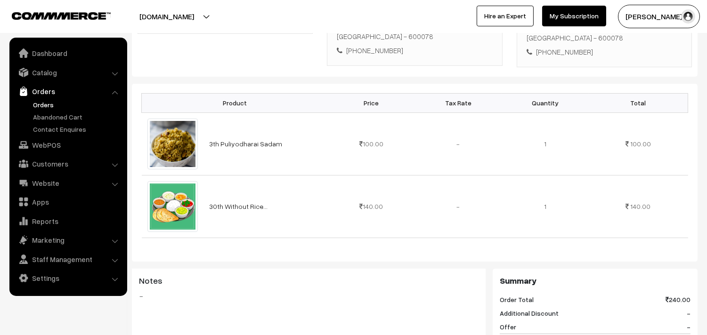
scroll to position [261, 0]
